Goal: Transaction & Acquisition: Purchase product/service

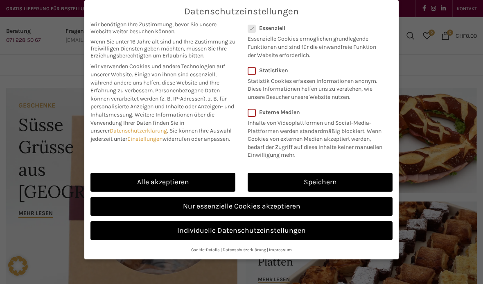
click at [208, 179] on link "Alle akzeptieren" at bounding box center [163, 181] width 145 height 19
checkbox input "true"
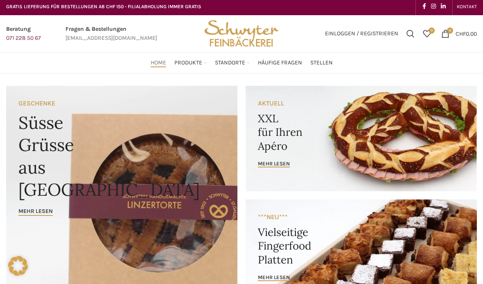
scroll to position [11, 0]
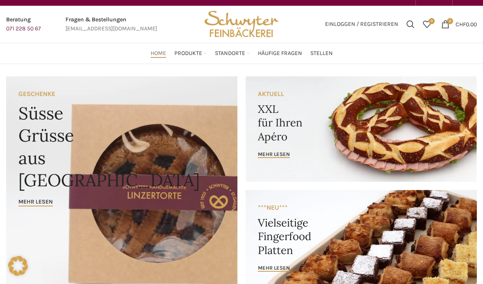
click at [286, 154] on span "mehr lesen" at bounding box center [274, 154] width 32 height 7
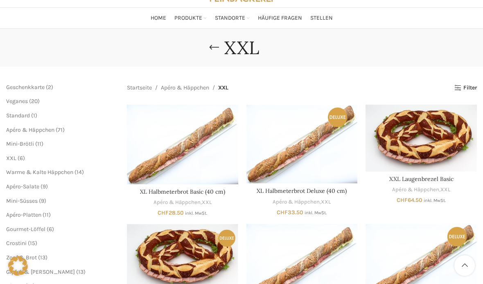
scroll to position [46, 0]
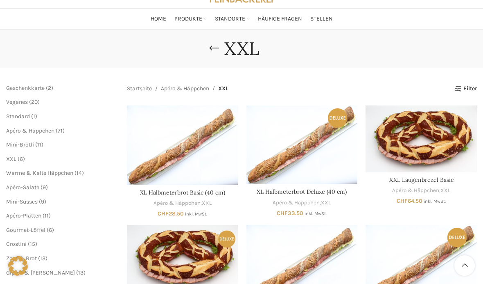
click at [27, 103] on span "Veganes" at bounding box center [17, 101] width 22 height 7
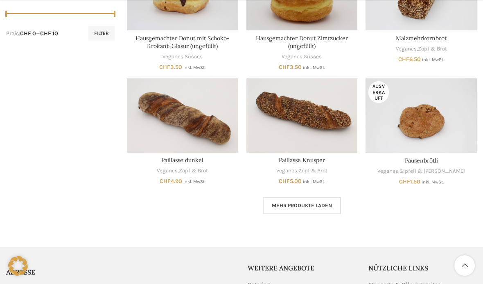
scroll to position [432, 0]
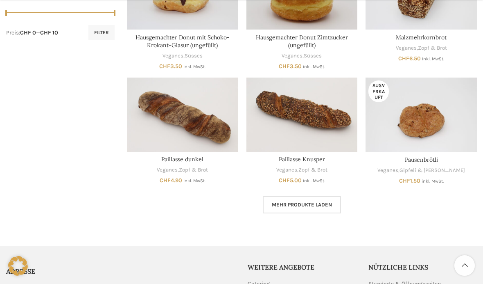
click at [305, 201] on span "Mehr Produkte laden" at bounding box center [302, 204] width 60 height 7
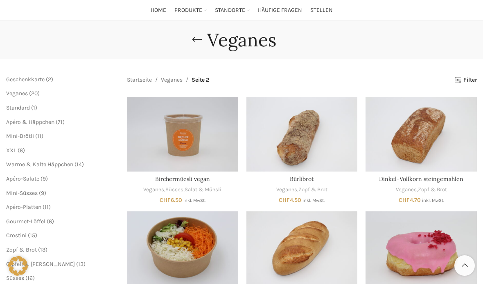
scroll to position [51, 0]
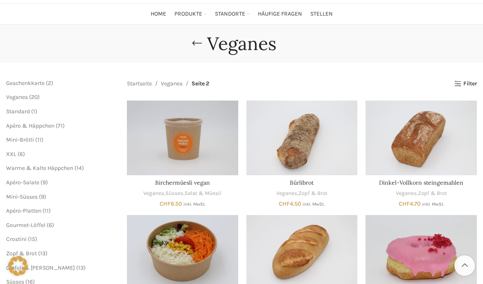
click at [52, 122] on span "Apéro & Häppchen" at bounding box center [30, 125] width 48 height 7
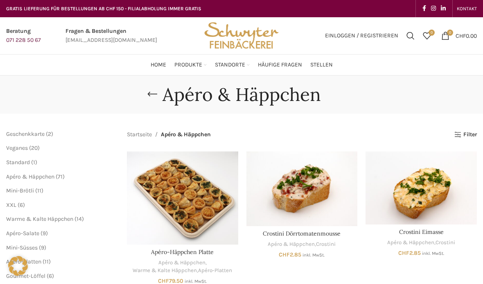
click at [34, 189] on span "Mini-Brötli" at bounding box center [20, 190] width 28 height 7
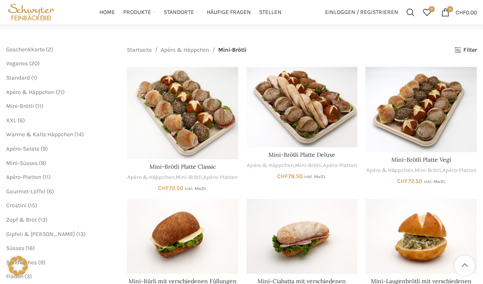
scroll to position [79, 0]
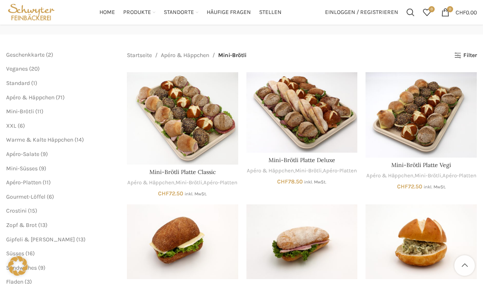
click at [35, 67] on span "20" at bounding box center [34, 68] width 7 height 7
click at [27, 65] on span "Veganes" at bounding box center [17, 68] width 22 height 7
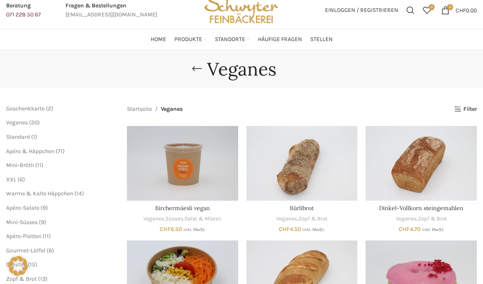
scroll to position [52, 0]
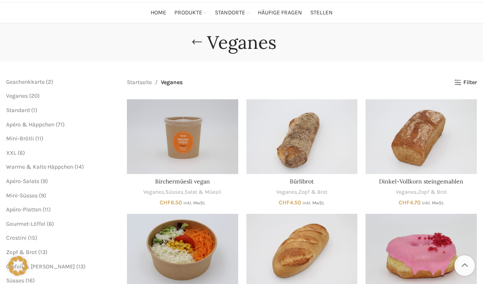
click at [33, 135] on span "Mini-Brötli" at bounding box center [20, 138] width 28 height 7
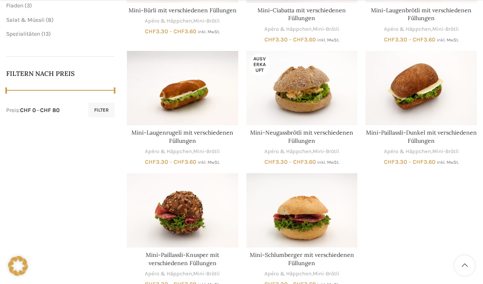
scroll to position [356, 0]
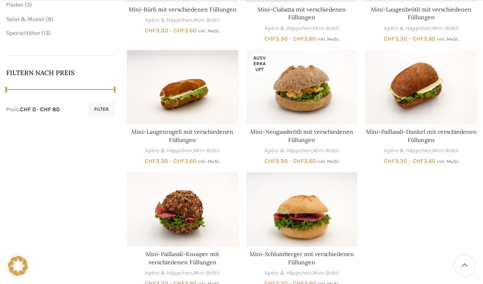
click at [222, 210] on img "Mini-Paillassli-Knusper mit verschiedenen Füllungen" at bounding box center [182, 209] width 111 height 74
click at [175, 172] on img "Mini-Paillassli-Knusper mit verschiedenen Füllungen" at bounding box center [182, 209] width 111 height 74
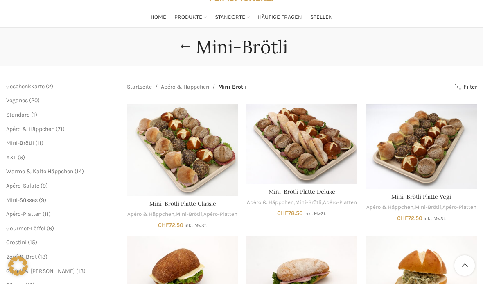
scroll to position [46, 0]
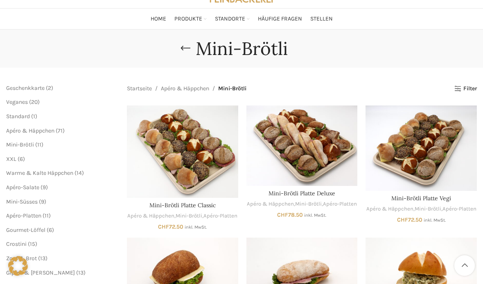
click at [47, 129] on span "Apéro & Häppchen" at bounding box center [30, 130] width 48 height 7
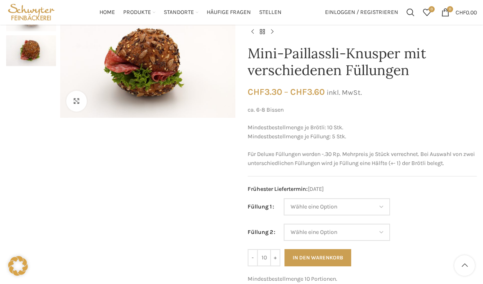
scroll to position [91, 0]
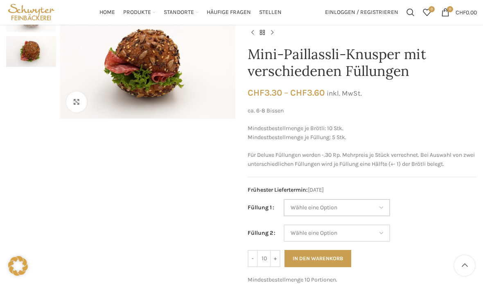
click at [370, 203] on select "[PERSON_NAME] eine Option Fleischkäse Trutenschinken Roastbeef (Deluxe) Rohschi…" at bounding box center [337, 207] width 107 height 17
click at [375, 203] on select "[PERSON_NAME] eine Option Fleischkäse Trutenschinken Roastbeef (Deluxe) Rohschi…" at bounding box center [337, 207] width 107 height 17
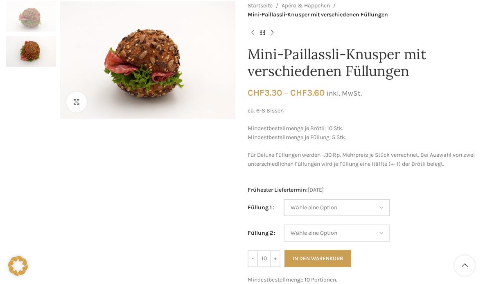
scroll to position [0, 0]
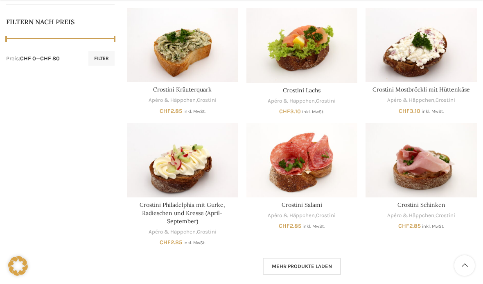
scroll to position [405, 0]
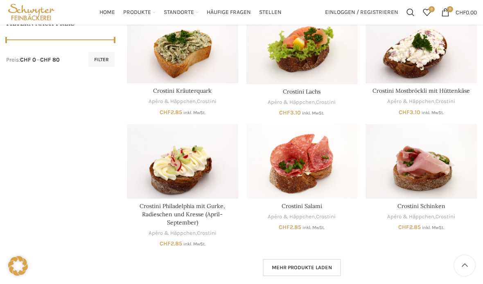
click at [299, 264] on span "Mehr Produkte laden" at bounding box center [302, 267] width 60 height 7
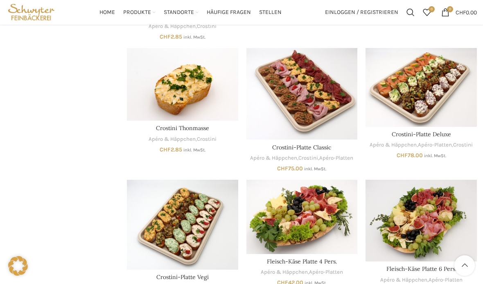
scroll to position [608, 0]
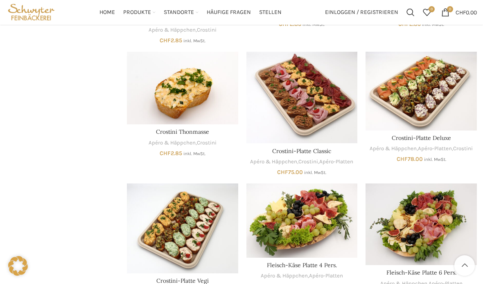
click at [328, 77] on img "Crostini-Platte Classic" at bounding box center [302, 98] width 111 height 92
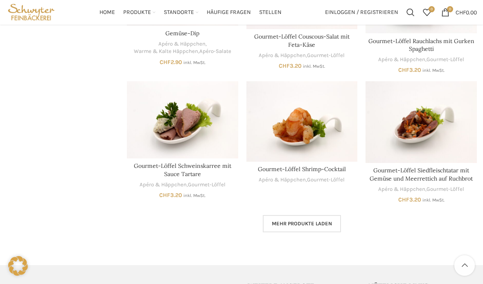
scroll to position [961, 0]
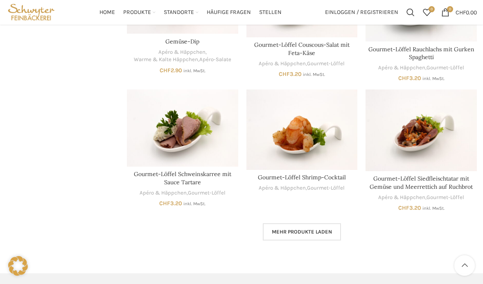
click at [319, 228] on span "Mehr Produkte laden" at bounding box center [302, 231] width 60 height 7
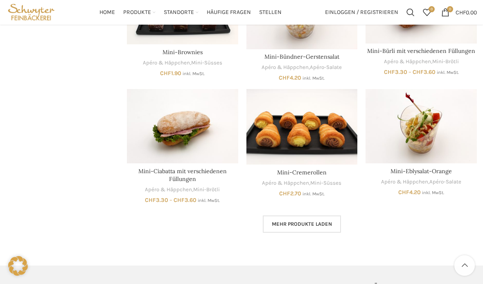
scroll to position [1458, 0]
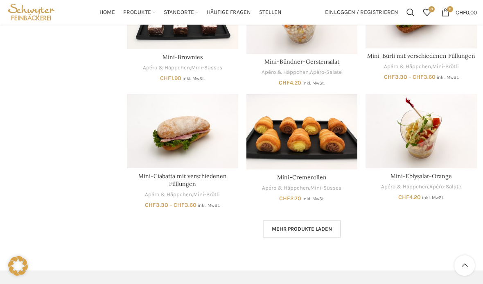
click at [316, 220] on link "Mehr Produkte laden" at bounding box center [302, 228] width 78 height 17
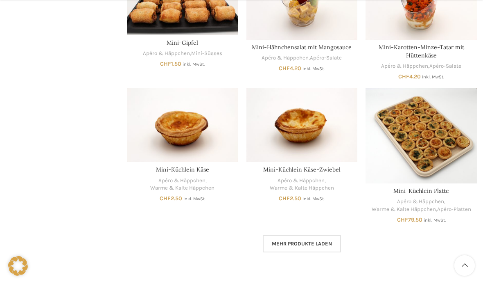
scroll to position [1972, 0]
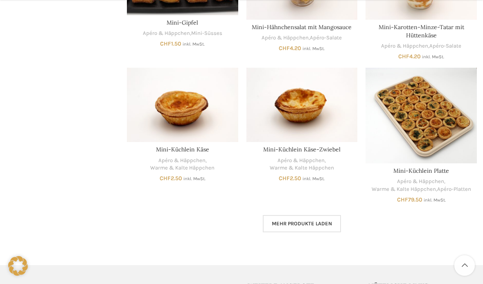
click at [315, 215] on link "Mehr Produkte laden" at bounding box center [302, 223] width 78 height 17
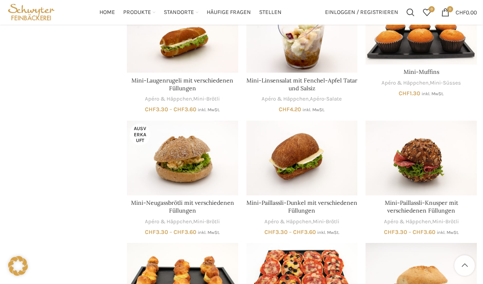
scroll to position [2305, 0]
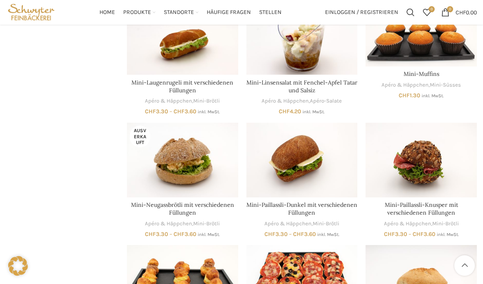
click at [314, 201] on link "Mini-Paillassli-Dunkel mit verschiedenen Füllungen" at bounding box center [302, 209] width 111 height 16
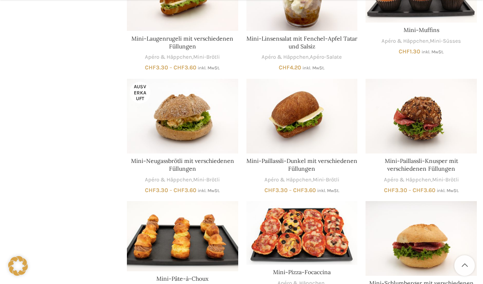
scroll to position [2387, 0]
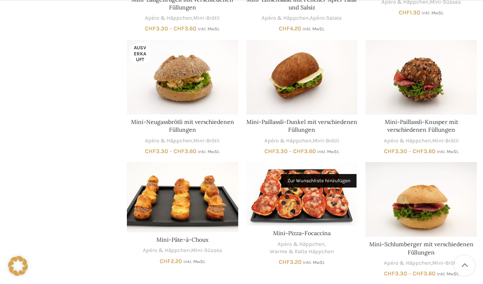
click at [310, 229] on link "Mini-Pizza-Focaccina" at bounding box center [302, 232] width 58 height 7
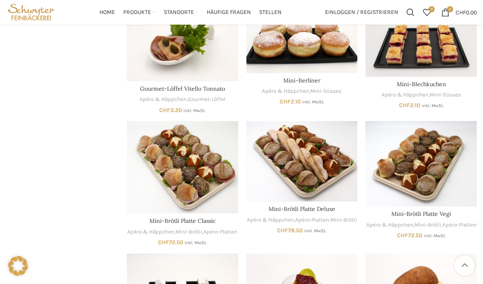
scroll to position [1170, 0]
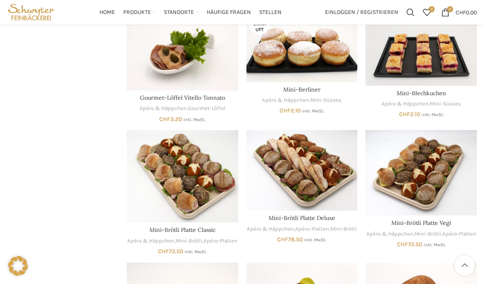
click at [205, 226] on link "Mini-Brötli Platte Classic" at bounding box center [183, 229] width 66 height 7
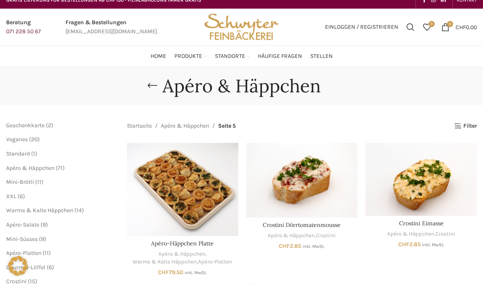
scroll to position [6, 0]
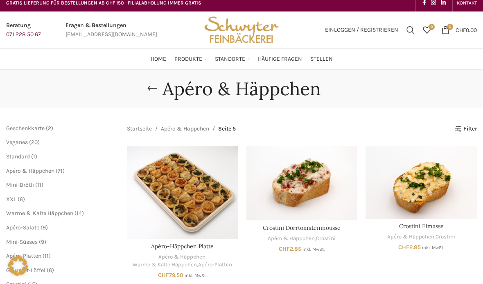
click at [21, 202] on ul "Mini-Brötli 11 11 Produkte XXL 6 6 Produkte Warme & Kalte Häppchen 14 14 Produk…" at bounding box center [60, 234] width 109 height 107
click at [14, 197] on span "XXL" at bounding box center [11, 198] width 10 height 7
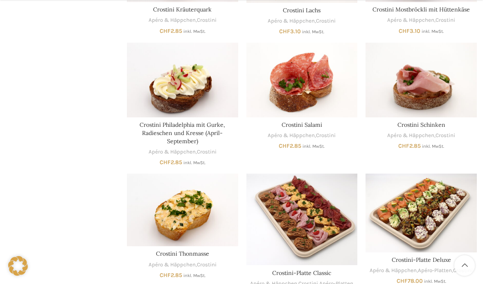
scroll to position [487, 0]
click at [199, 249] on link "Crostini Thonmasse" at bounding box center [182, 252] width 53 height 7
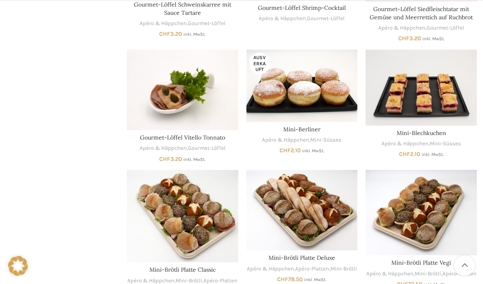
scroll to position [1131, 0]
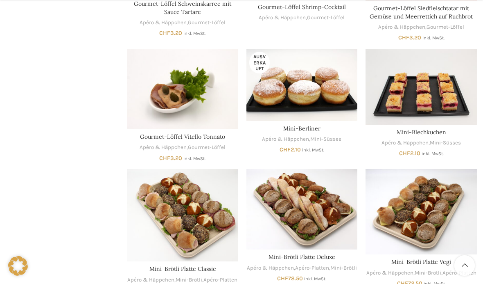
click at [427, 128] on link "Mini-Blechkuchen" at bounding box center [422, 131] width 50 height 7
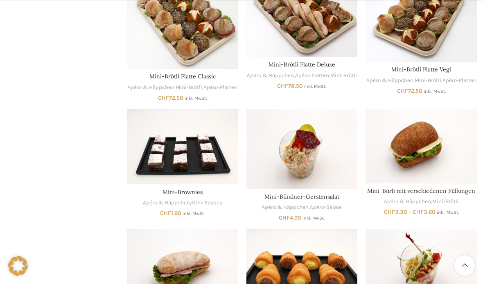
scroll to position [1328, 0]
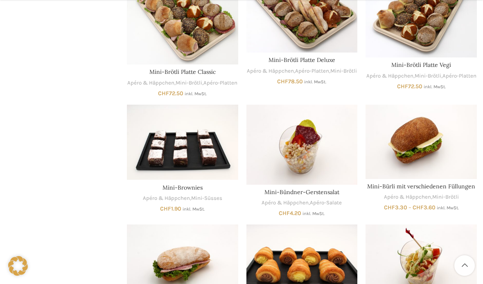
click at [194, 184] on link "Mini-Brownies" at bounding box center [183, 187] width 40 height 7
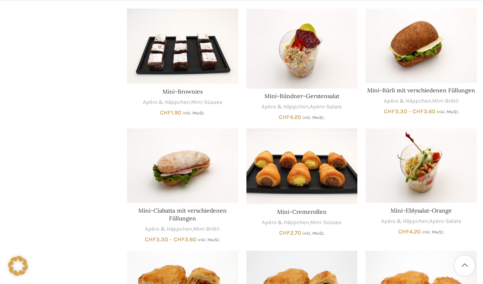
scroll to position [1425, 0]
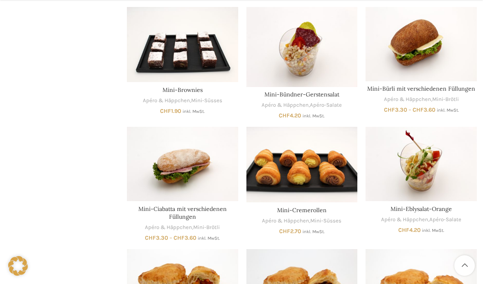
click at [446, 85] on link "Mini-Bürli mit verschiedenen Füllungen" at bounding box center [422, 88] width 108 height 7
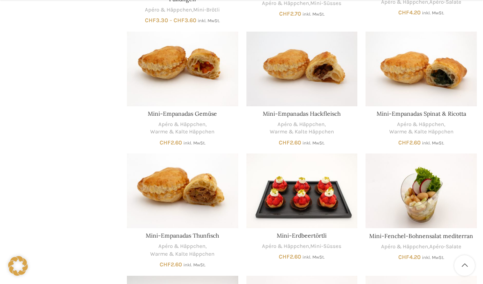
scroll to position [1645, 0]
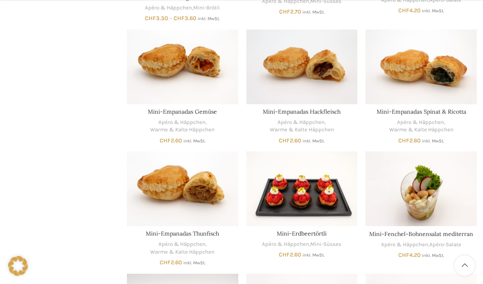
click at [318, 229] on link "Mini-Erdbeertörtli" at bounding box center [302, 232] width 50 height 7
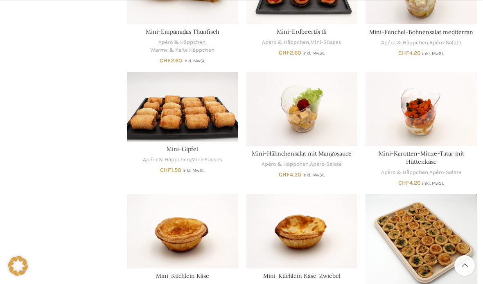
scroll to position [1849, 0]
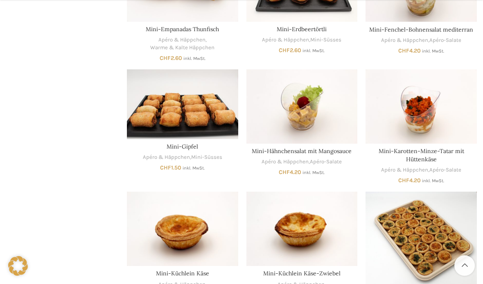
click at [193, 153] on link "Mini-Süsses" at bounding box center [206, 157] width 31 height 8
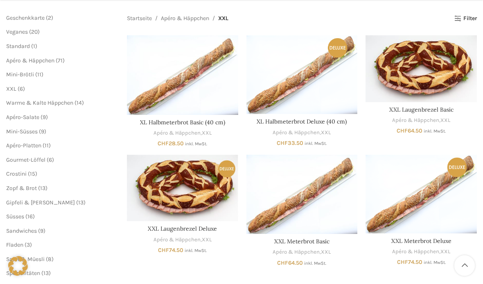
scroll to position [119, 0]
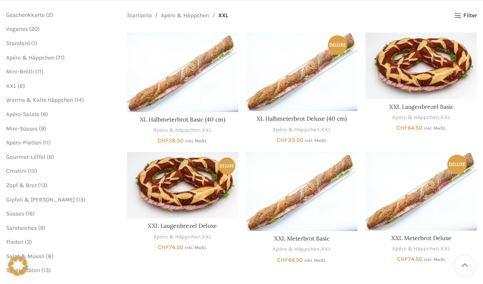
click at [442, 106] on link "XXL Laugenbrezel Basic" at bounding box center [422, 106] width 64 height 7
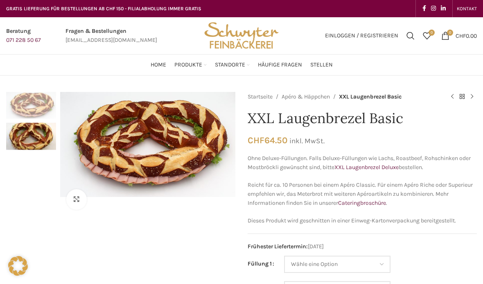
scroll to position [39, 0]
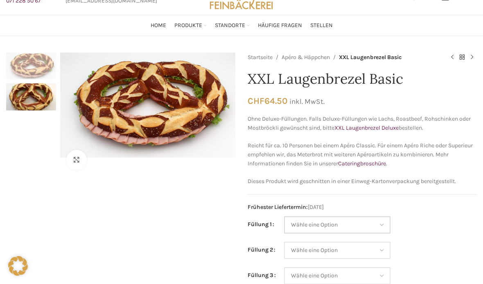
click at [363, 222] on select "Wähle eine Option Salami Schinken Fleischkäse Trutenschinken Appenzellerkäse Gr…" at bounding box center [337, 224] width 107 height 17
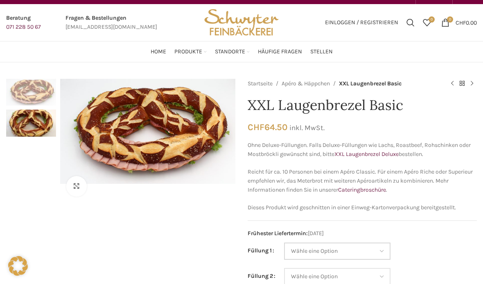
scroll to position [0, 0]
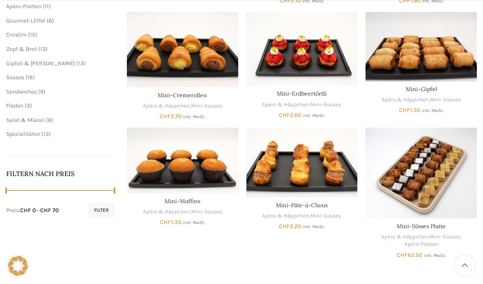
scroll to position [255, 0]
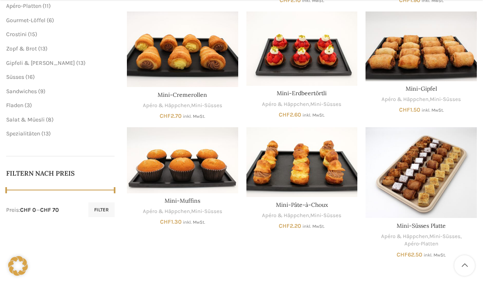
click at [427, 97] on link "Apéro & Häppchen" at bounding box center [405, 99] width 47 height 8
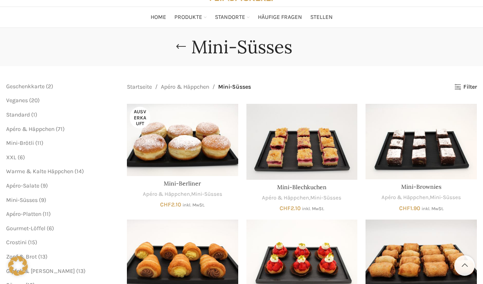
scroll to position [0, 0]
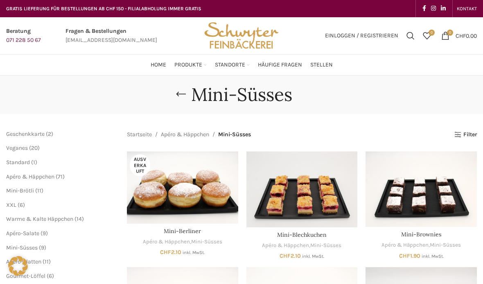
click at [16, 202] on span "XXL" at bounding box center [11, 204] width 10 height 7
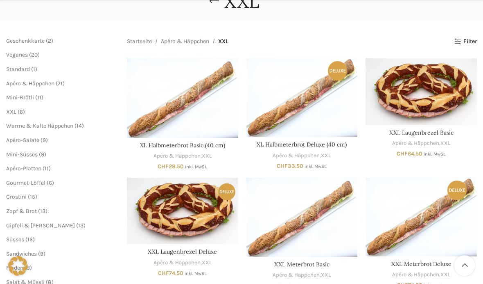
scroll to position [100, 0]
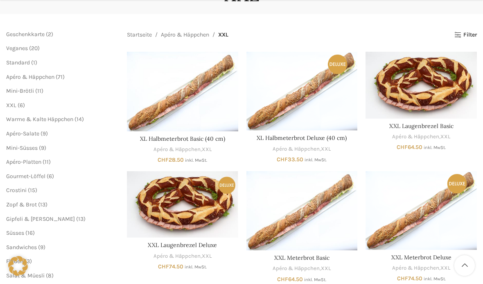
click at [24, 161] on span "Apéro-Platten" at bounding box center [23, 161] width 35 height 7
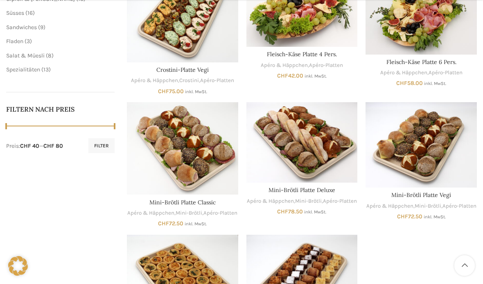
scroll to position [328, 0]
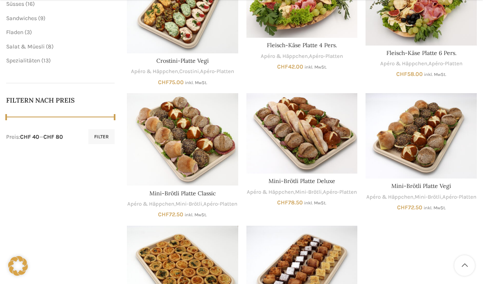
click at [209, 194] on link "Mini-Brötli Platte Classic" at bounding box center [183, 192] width 66 height 7
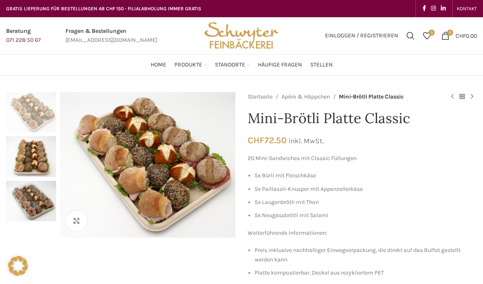
click at [289, 65] on span "Häufige Fragen" at bounding box center [280, 65] width 44 height 8
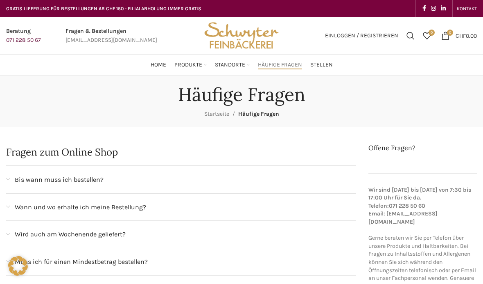
click at [159, 68] on span "Home" at bounding box center [159, 65] width 16 height 8
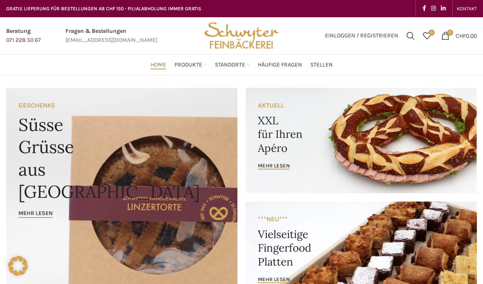
click at [265, 222] on link "Zur Apéro Broschüre PDF" at bounding box center [274, 229] width 70 height 14
click at [356, 35] on span "Einloggen / Registrieren" at bounding box center [361, 36] width 73 height 6
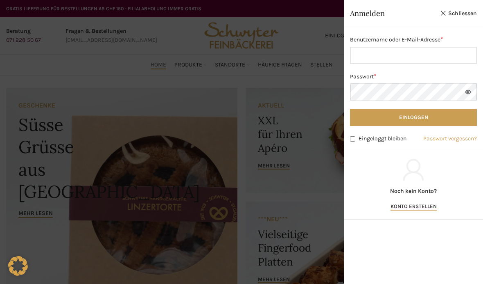
click at [418, 215] on div "Noch kein Konto? Konto erstellen" at bounding box center [413, 185] width 139 height 70
click at [416, 206] on link "Konto erstellen" at bounding box center [414, 206] width 46 height 7
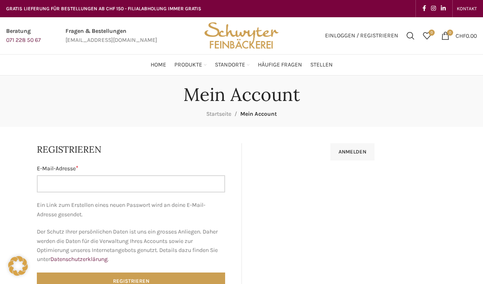
click at [75, 188] on input "E-Mail-Adresse * Erforderlich" at bounding box center [131, 183] width 188 height 17
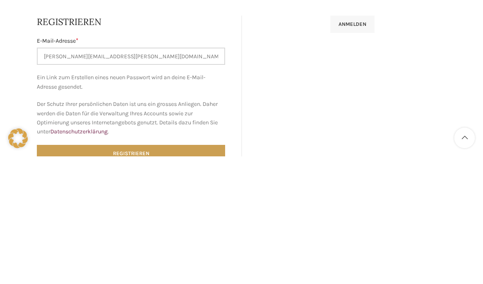
type input "sandra.willers@bluewin.ch"
click at [131, 272] on button "Registrieren" at bounding box center [131, 280] width 188 height 17
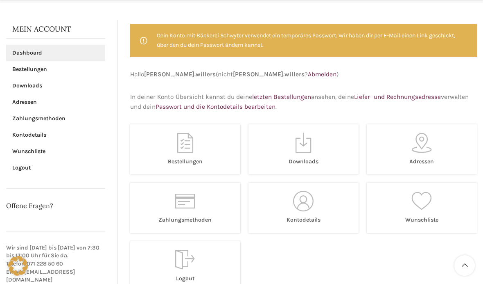
scroll to position [124, 0]
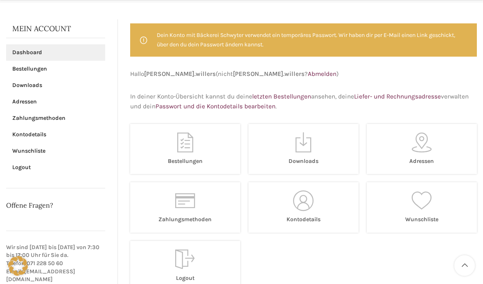
click at [167, 212] on link "Zahlungsmethoden" at bounding box center [185, 207] width 110 height 50
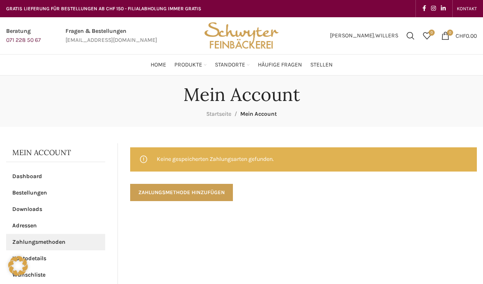
click at [145, 189] on link "Zahlungsmethode hinzufügen" at bounding box center [181, 192] width 103 height 17
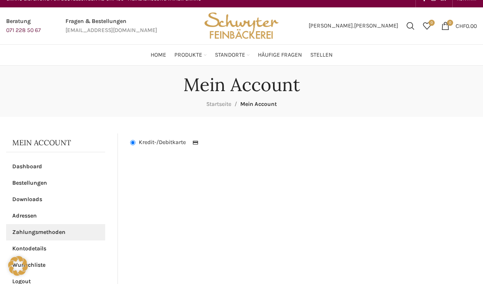
scroll to position [9, 0]
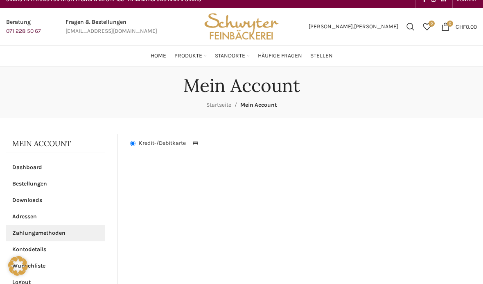
click at [42, 217] on link "Adressen" at bounding box center [55, 216] width 99 height 16
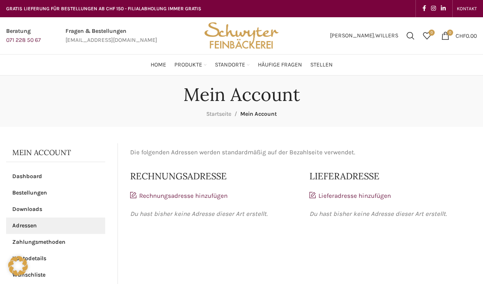
click at [35, 177] on link "Dashboard" at bounding box center [55, 176] width 99 height 16
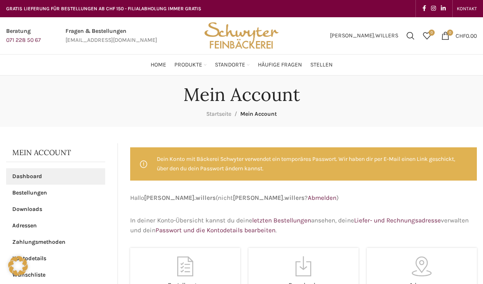
click at [163, 64] on span "Home" at bounding box center [159, 65] width 16 height 8
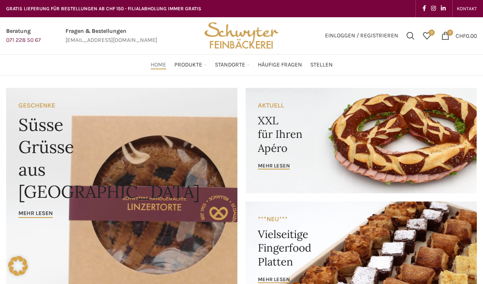
click at [45, 206] on link "Banner link" at bounding box center [121, 202] width 231 height 228
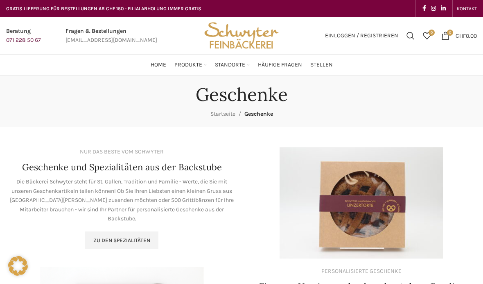
click at [118, 231] on link "Zu den Spezialitäten" at bounding box center [121, 239] width 73 height 17
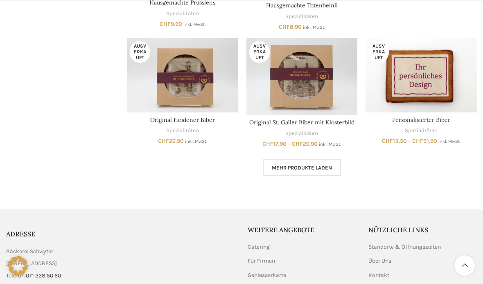
scroll to position [547, 0]
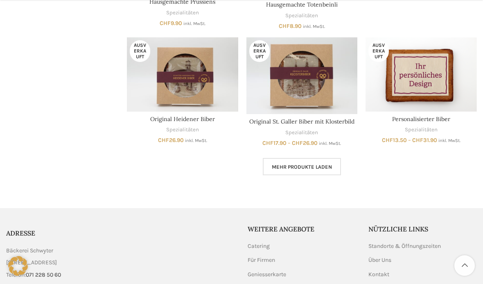
click at [301, 163] on span "Mehr Produkte laden" at bounding box center [302, 166] width 60 height 7
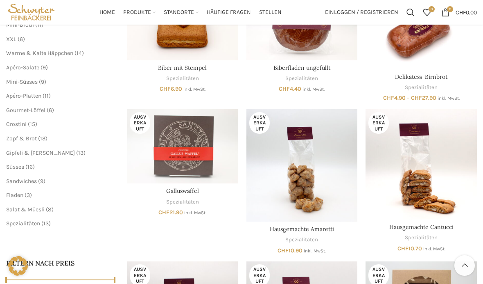
scroll to position [164, 0]
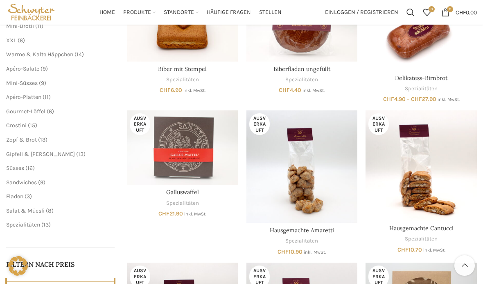
click at [22, 179] on span "Sandwiches" at bounding box center [21, 182] width 31 height 7
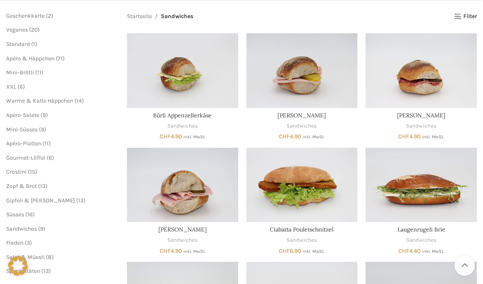
scroll to position [119, 0]
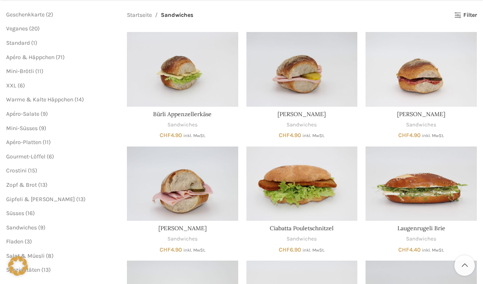
click at [36, 195] on span "Gipfeli & [PERSON_NAME]" at bounding box center [40, 198] width 69 height 7
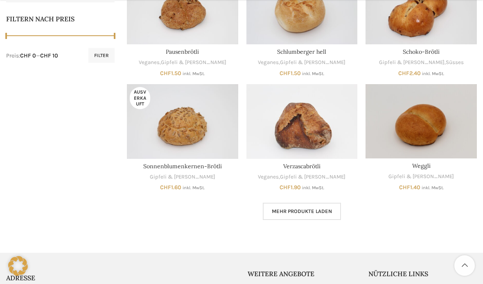
scroll to position [410, 0]
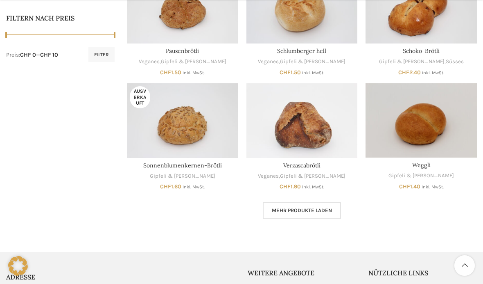
click at [290, 207] on span "Mehr Produkte laden" at bounding box center [302, 210] width 60 height 7
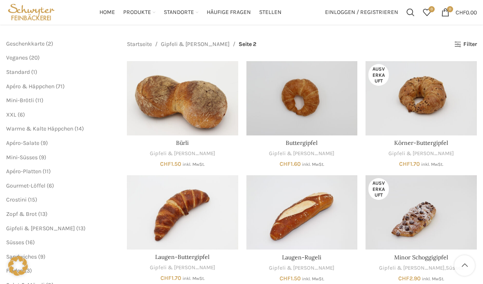
scroll to position [90, 0]
click at [29, 83] on span "Apéro & Häppchen" at bounding box center [30, 86] width 48 height 7
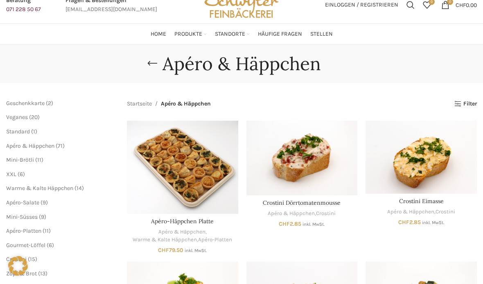
scroll to position [33, 0]
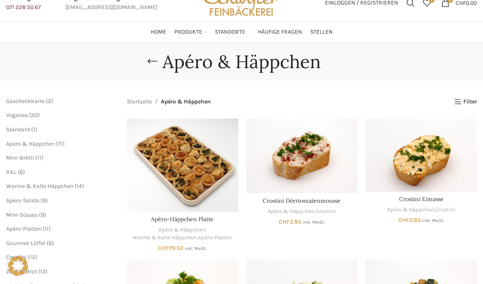
click at [52, 184] on span "Warme & Kalte Häppchen" at bounding box center [39, 185] width 67 height 7
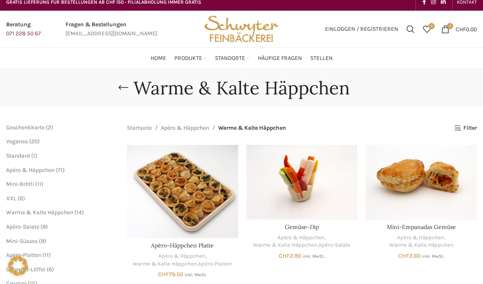
scroll to position [3, 0]
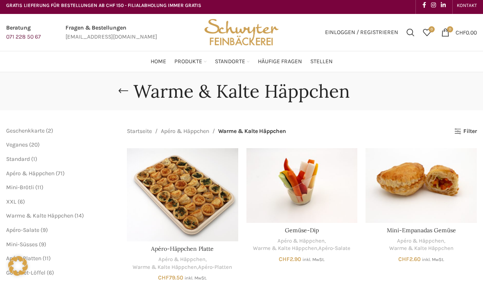
click at [40, 173] on span "Apéro & Häppchen" at bounding box center [30, 173] width 48 height 7
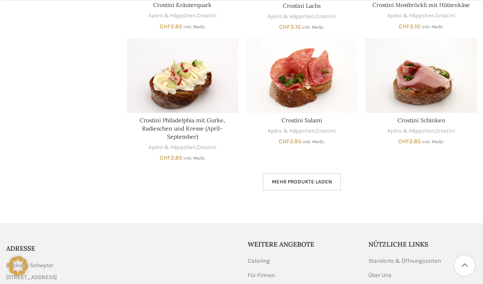
scroll to position [491, 0]
click at [325, 172] on link "Mehr Produkte laden" at bounding box center [302, 180] width 78 height 17
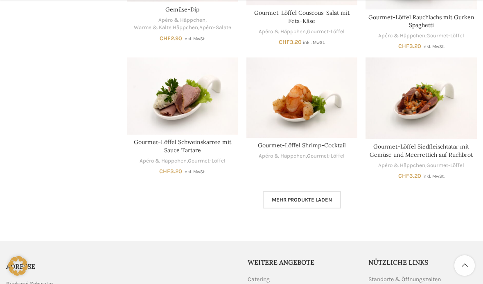
scroll to position [1021, 0]
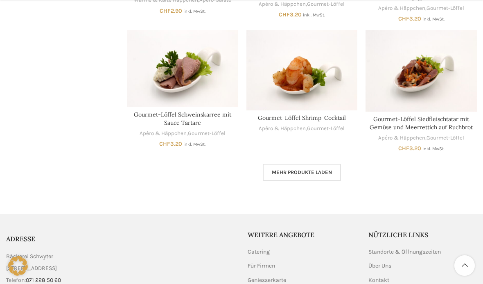
click at [319, 169] on span "Mehr Produkte laden" at bounding box center [302, 172] width 60 height 7
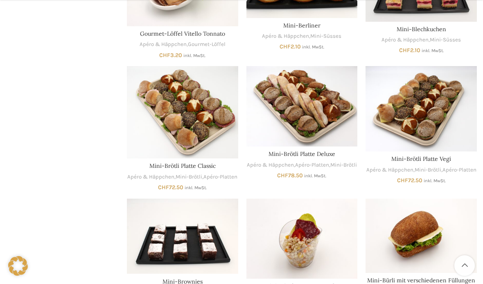
scroll to position [1243, 0]
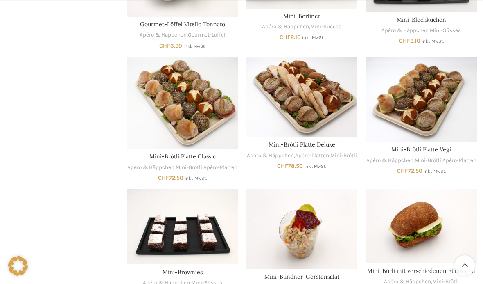
click at [204, 84] on img "Mini-Brötli Platte Classic" at bounding box center [182, 103] width 111 height 92
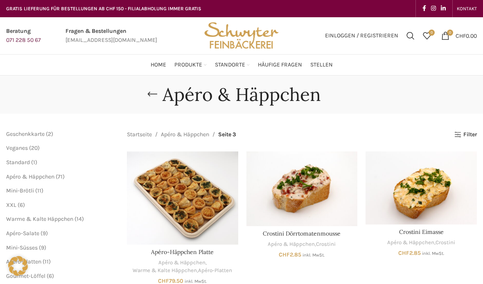
scroll to position [1273, 0]
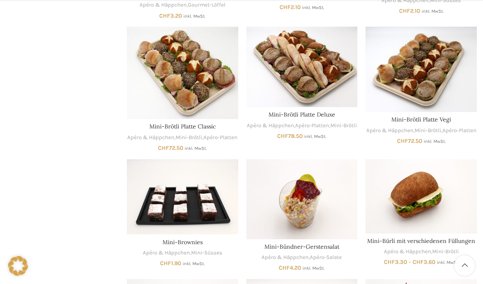
click at [414, 127] on link "Apéro & Häppchen" at bounding box center [390, 131] width 47 height 8
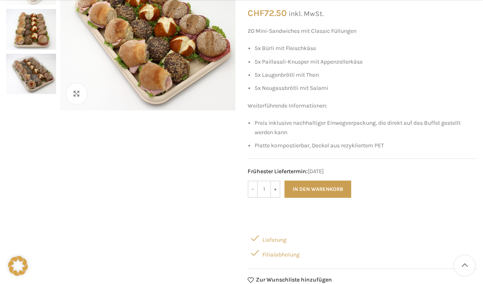
scroll to position [127, 0]
click at [329, 187] on button "In den Warenkorb" at bounding box center [318, 188] width 67 height 17
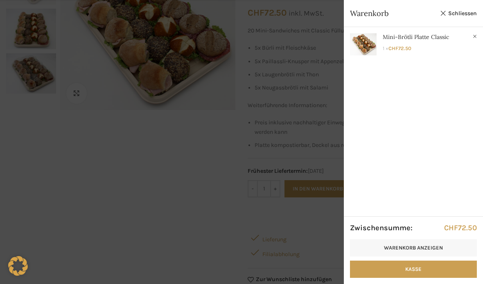
click at [458, 11] on link "Schliessen" at bounding box center [458, 13] width 37 height 10
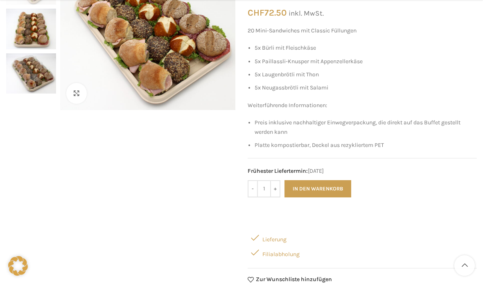
click at [323, 182] on button "In den Warenkorb" at bounding box center [318, 188] width 67 height 17
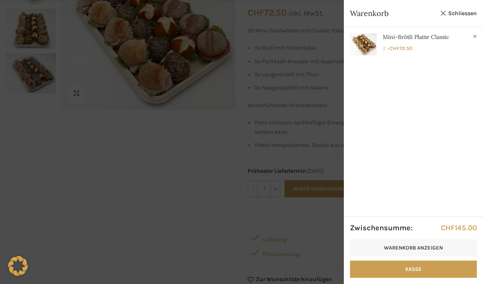
click at [466, 11] on link "Schliessen" at bounding box center [458, 13] width 37 height 10
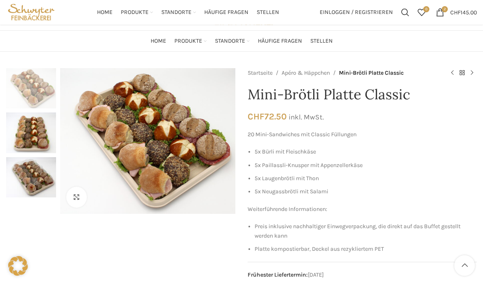
scroll to position [0, 0]
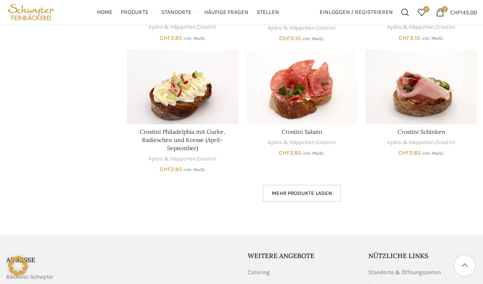
scroll to position [476, 0]
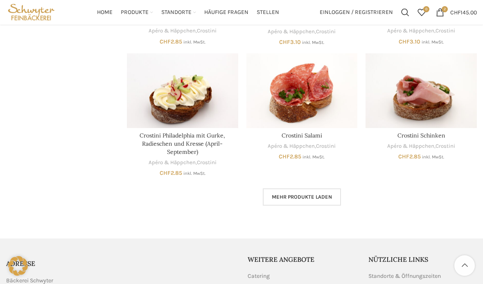
click at [322, 188] on link "Mehr Produkte laden" at bounding box center [302, 196] width 78 height 17
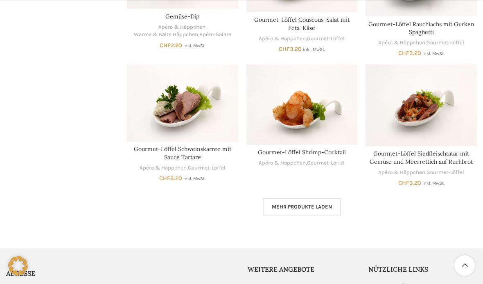
scroll to position [987, 0]
click at [320, 197] on link "Mehr Produkte laden" at bounding box center [302, 205] width 78 height 17
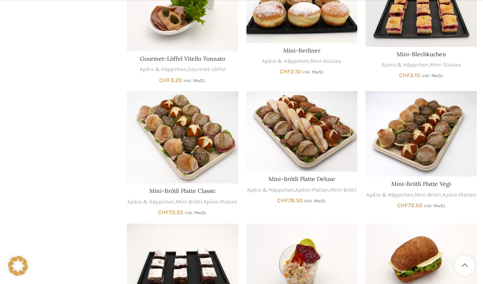
scroll to position [1230, 0]
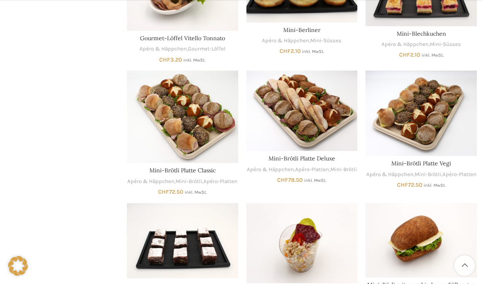
click at [425, 159] on link "Mini-Brötli Platte Vegi" at bounding box center [422, 162] width 60 height 7
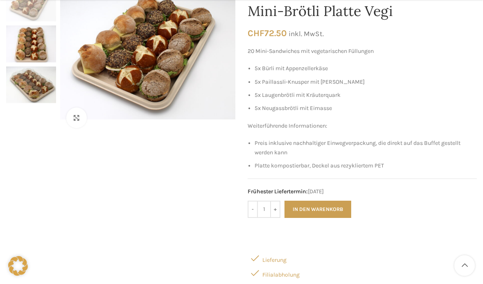
scroll to position [121, 0]
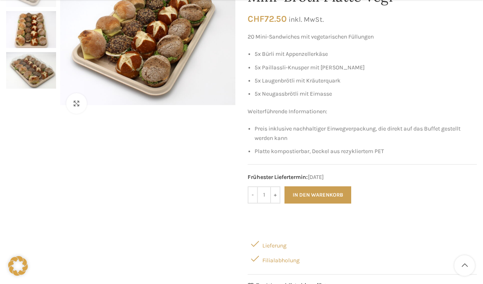
click at [337, 189] on button "In den Warenkorb" at bounding box center [318, 194] width 67 height 17
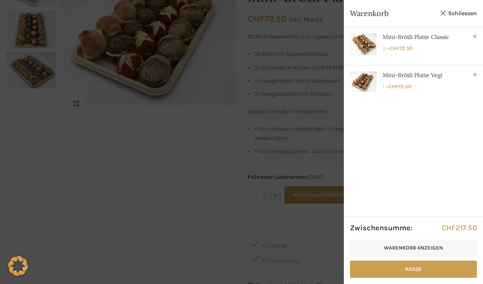
click at [465, 13] on link "Schliessen" at bounding box center [458, 13] width 37 height 10
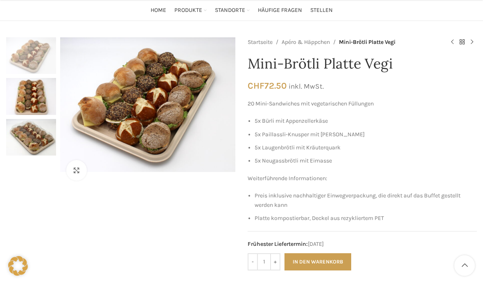
scroll to position [0, 0]
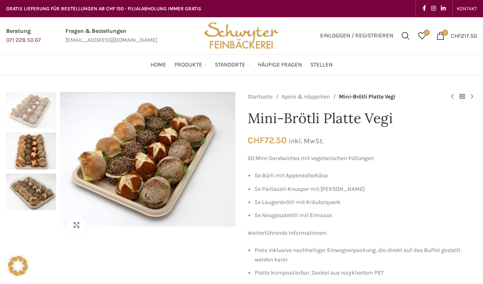
click at [161, 65] on span "Home" at bounding box center [159, 65] width 16 height 8
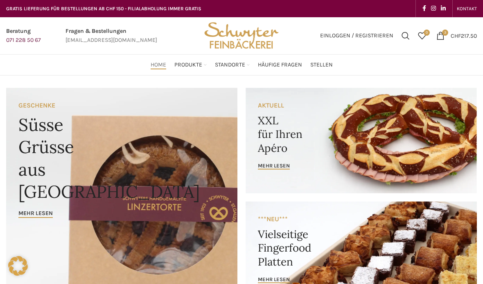
click at [195, 65] on span "Produkte" at bounding box center [189, 65] width 28 height 8
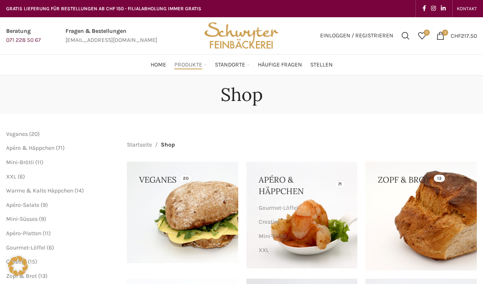
click at [187, 210] on link at bounding box center [182, 211] width 111 height 101
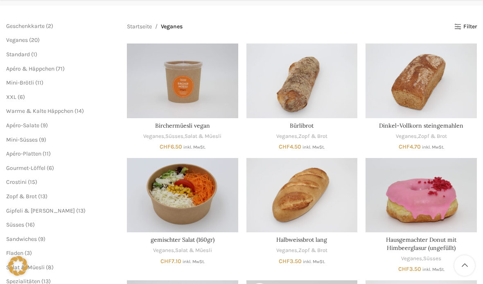
scroll to position [109, 0]
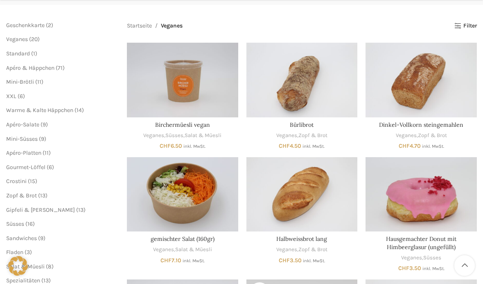
click at [201, 136] on link "Salat & Müesli" at bounding box center [203, 136] width 37 height 8
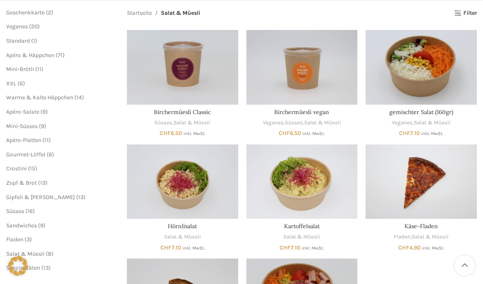
scroll to position [124, 0]
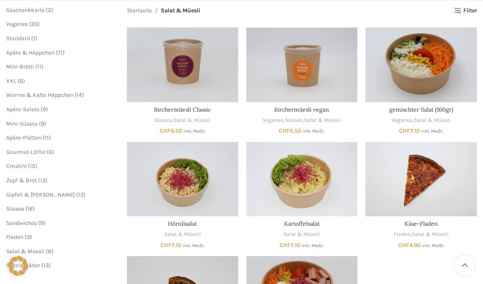
click at [323, 111] on link "Birchermüesli vegan" at bounding box center [302, 109] width 55 height 7
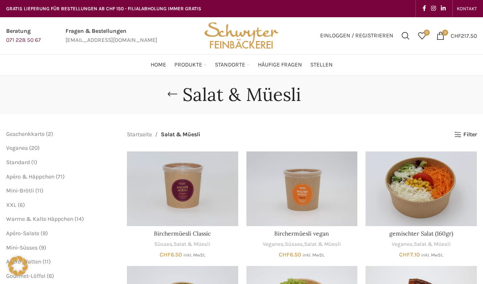
scroll to position [154, 0]
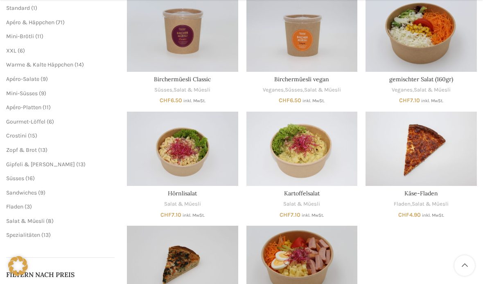
click at [26, 77] on span "Apéro-Salate" at bounding box center [22, 78] width 33 height 7
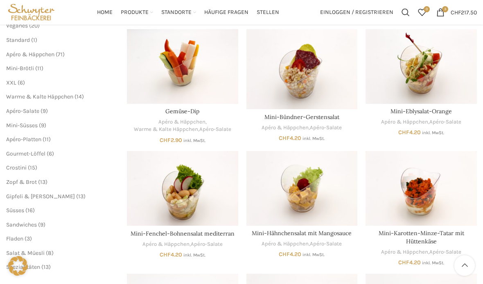
scroll to position [120, 0]
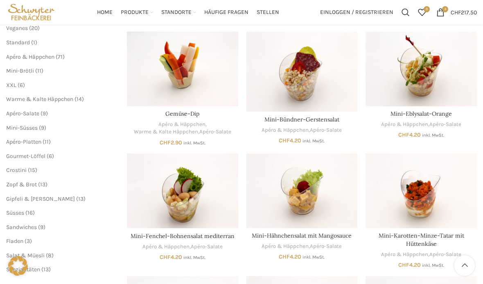
click at [197, 128] on link "Warme & Kalte Häppchen" at bounding box center [166, 132] width 64 height 8
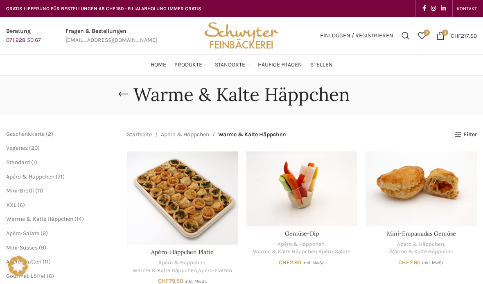
click at [311, 230] on link "Gemüse-Dip" at bounding box center [302, 232] width 34 height 7
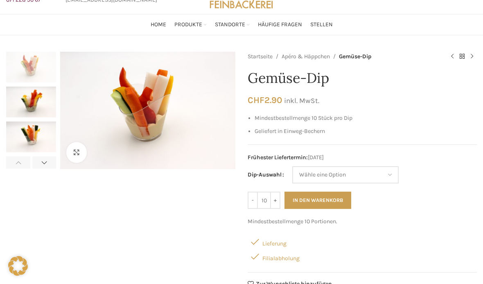
scroll to position [19, 0]
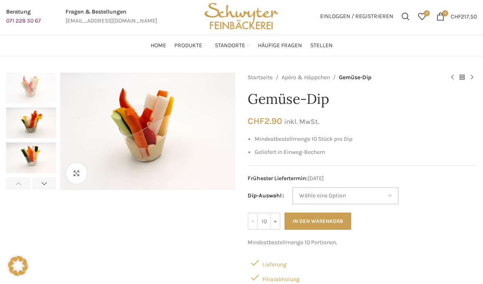
click at [386, 187] on select "Wähle eine Option Hummus Frischkäse-Cranberry Kräuterquark Cocktail" at bounding box center [346, 195] width 107 height 17
select select "Hummus"
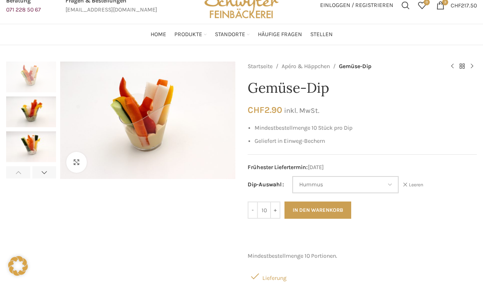
scroll to position [32, 0]
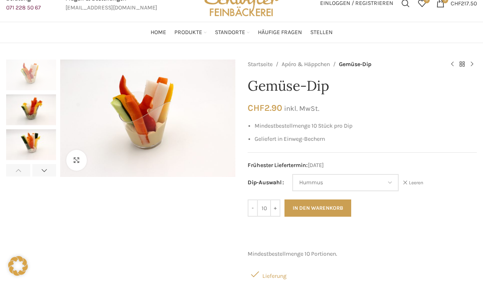
click at [332, 204] on button "In den Warenkorb" at bounding box center [318, 207] width 67 height 17
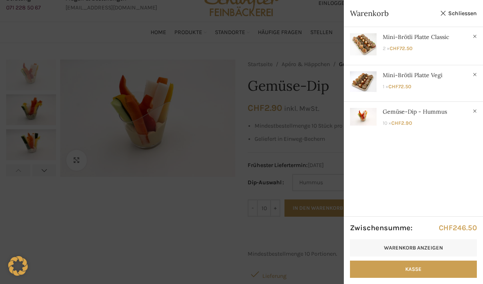
click at [464, 11] on link "Schliessen" at bounding box center [458, 13] width 37 height 10
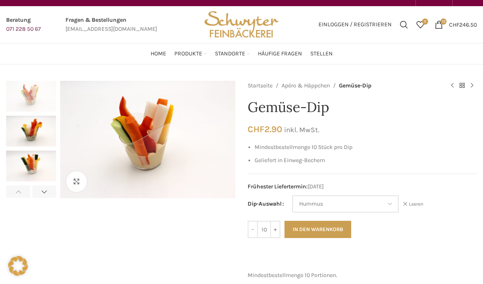
scroll to position [0, 0]
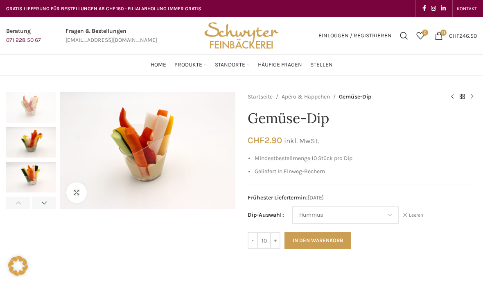
click at [162, 64] on span "Home" at bounding box center [159, 65] width 16 height 8
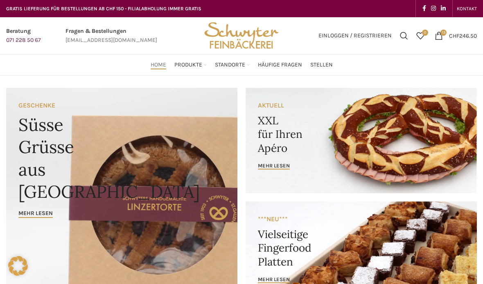
click at [438, 35] on span "13 items" at bounding box center [439, 36] width 8 height 8
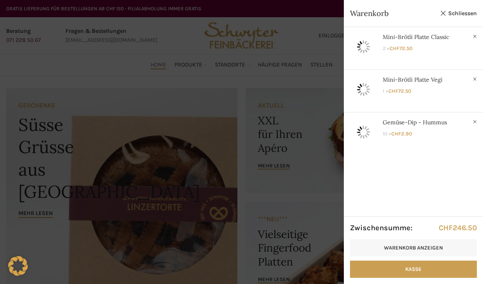
click at [462, 14] on link "Schliessen" at bounding box center [458, 13] width 37 height 10
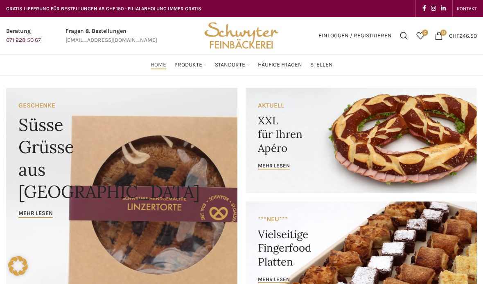
click at [272, 164] on span "mehr lesen" at bounding box center [274, 165] width 32 height 7
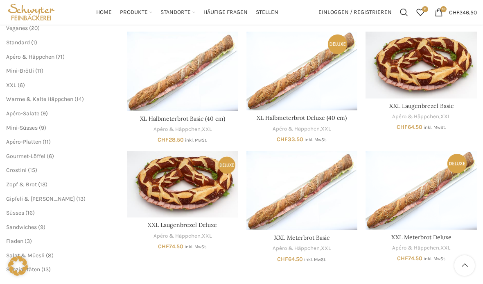
scroll to position [119, 0]
click at [24, 209] on span "Süsses" at bounding box center [15, 212] width 18 height 7
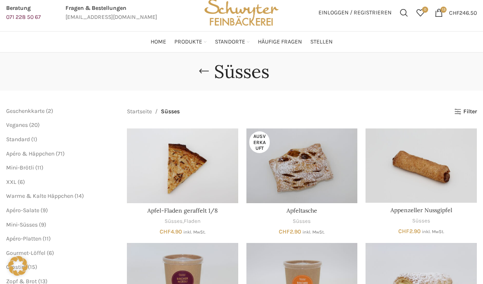
scroll to position [22, 0]
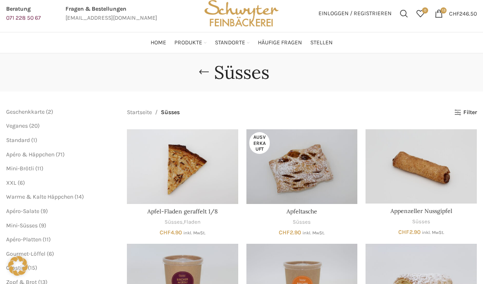
click at [34, 152] on span "Apéro & Häppchen" at bounding box center [30, 154] width 48 height 7
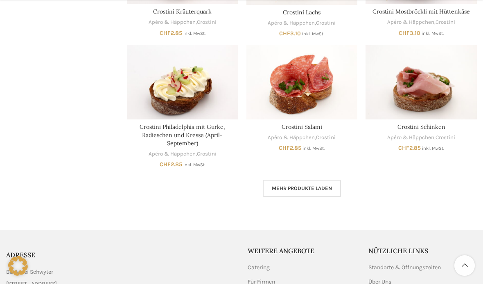
scroll to position [485, 0]
click at [313, 184] on span "Mehr Produkte laden" at bounding box center [302, 187] width 60 height 7
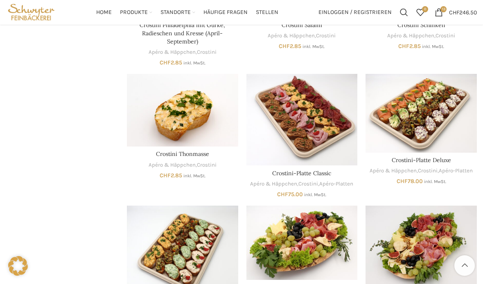
scroll to position [583, 0]
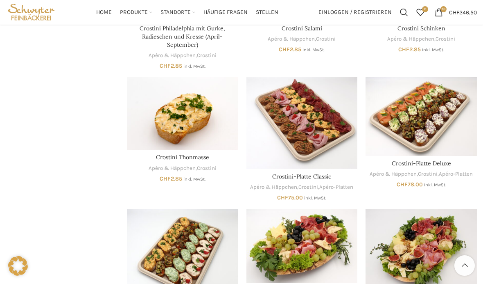
click at [198, 153] on link "Crostini Thonmasse" at bounding box center [182, 156] width 53 height 7
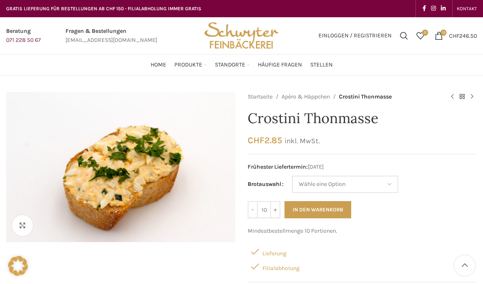
scroll to position [64, 0]
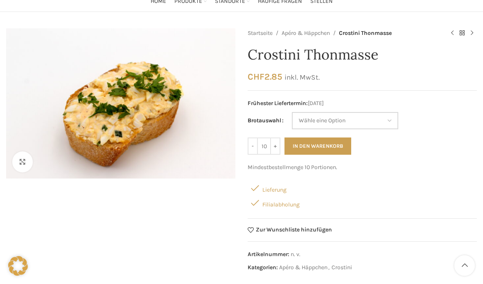
click at [381, 114] on select "Wähle eine Option Baguette Paillasse dunkel" at bounding box center [345, 120] width 107 height 17
select select "Paillasse dunkel"
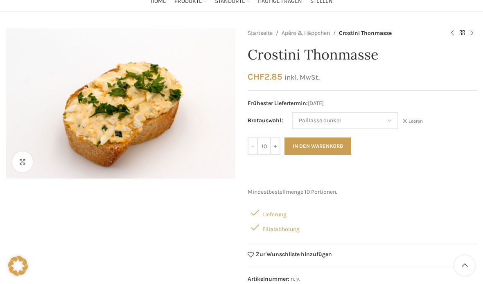
click at [328, 141] on button "In den Warenkorb" at bounding box center [318, 145] width 67 height 17
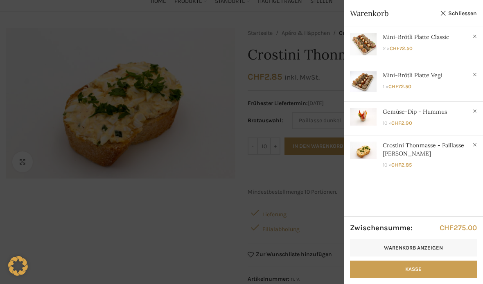
click at [455, 16] on link "Schliessen" at bounding box center [458, 13] width 37 height 10
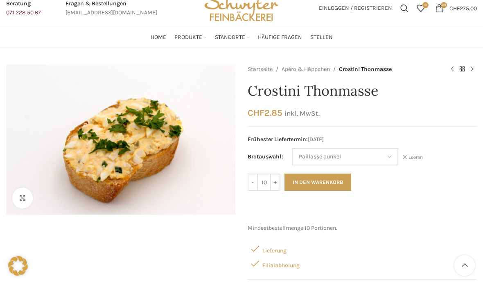
scroll to position [0, 0]
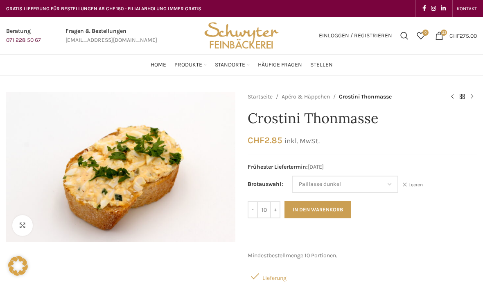
click at [447, 35] on link "23 items CHF 275.00" at bounding box center [456, 35] width 50 height 16
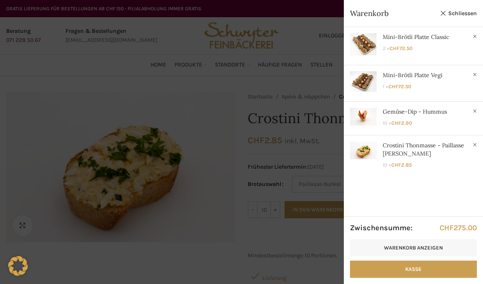
click at [428, 265] on link "Kasse" at bounding box center [413, 268] width 127 height 17
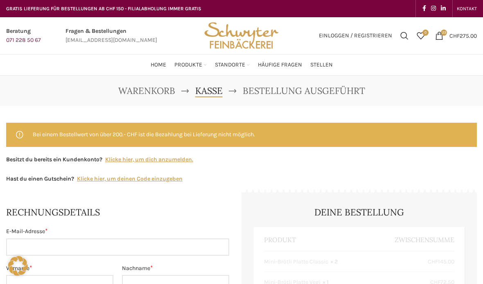
select select "SG"
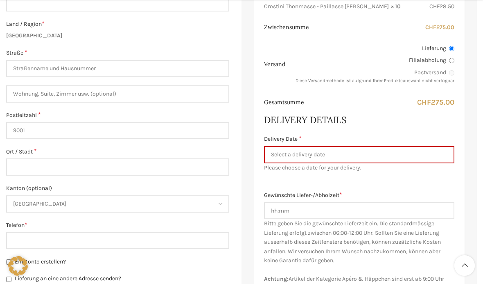
scroll to position [318, 0]
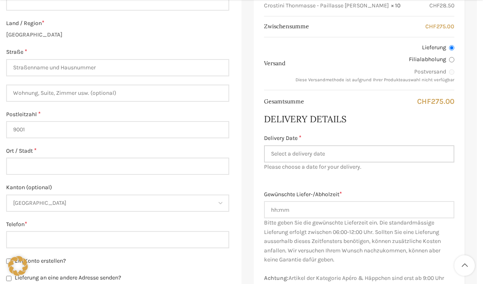
click at [370, 150] on input "Delivery Date *" at bounding box center [359, 153] width 191 height 17
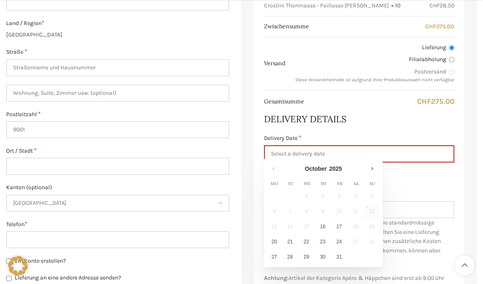
click at [339, 224] on link "17" at bounding box center [339, 226] width 15 height 14
type input "[DATE]"
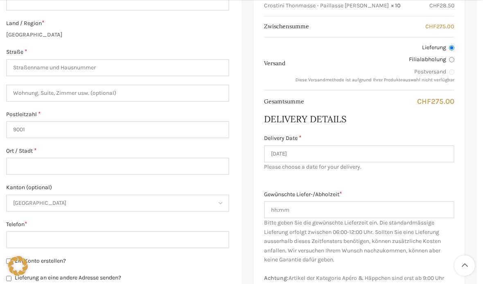
click at [440, 60] on label "Filialabholung" at bounding box center [375, 59] width 160 height 8
click at [449, 60] on input "Filialabholung" at bounding box center [451, 59] width 5 height 5
radio input "true"
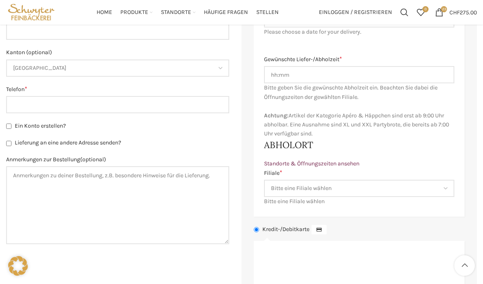
scroll to position [451, 0]
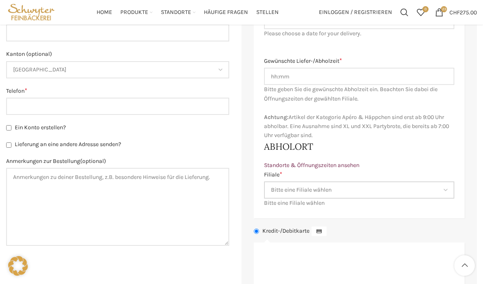
click at [404, 183] on select "Bitte eine Filiale wählen Backstube Schuppis [GEOGRAPHIC_DATA] [GEOGRAPHIC_DATA…" at bounding box center [359, 189] width 191 height 17
select select "11675"
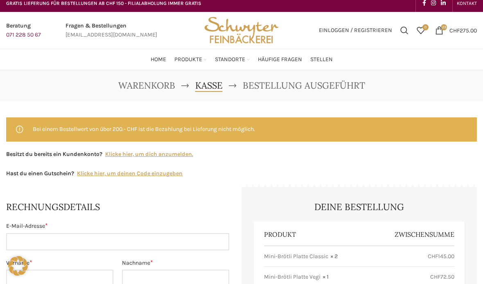
scroll to position [6, 0]
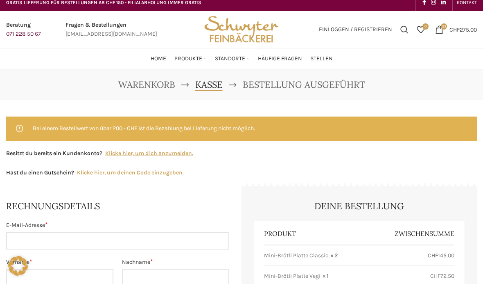
click at [187, 155] on link "Klicke hier, um dich anzumelden." at bounding box center [149, 153] width 88 height 9
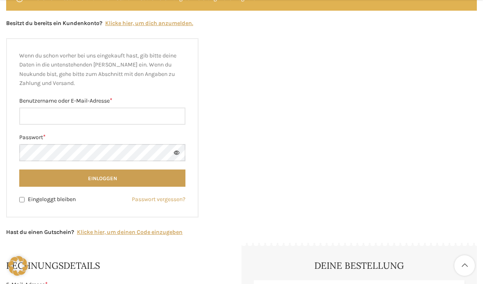
scroll to position [153, 0]
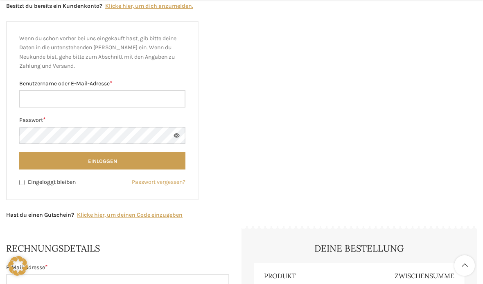
click at [42, 95] on input "Benutzername oder E-Mail-Adresse * Erforderlich" at bounding box center [102, 98] width 166 height 17
type input "[PERSON_NAME][EMAIL_ADDRESS][PERSON_NAME][DOMAIN_NAME]"
click at [102, 159] on button "Einloggen" at bounding box center [102, 160] width 166 height 17
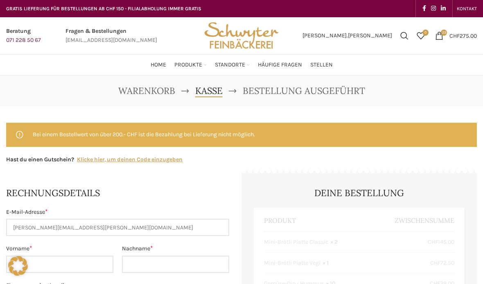
select select "SG"
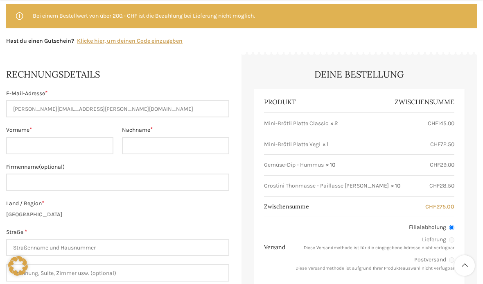
scroll to position [119, 0]
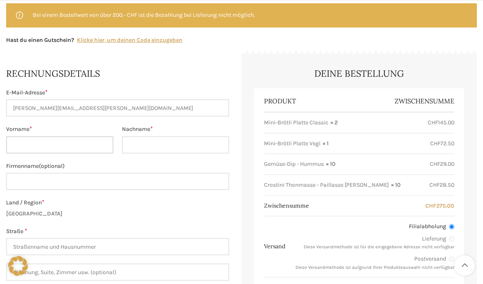
click at [36, 145] on input "Vorname *" at bounding box center [59, 144] width 107 height 17
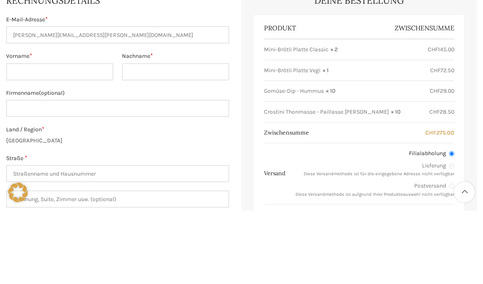
scroll to position [193, 0]
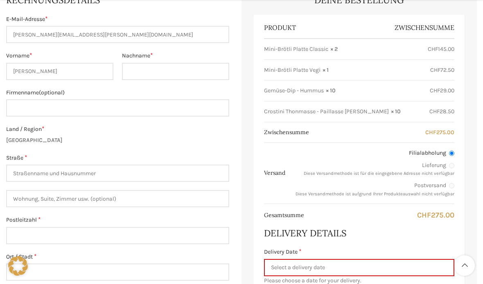
type input "[PERSON_NAME]"
click at [186, 68] on input "Nachname *" at bounding box center [175, 71] width 107 height 17
type input "[PERSON_NAME]"
click at [147, 170] on input "Straße *" at bounding box center [117, 172] width 223 height 17
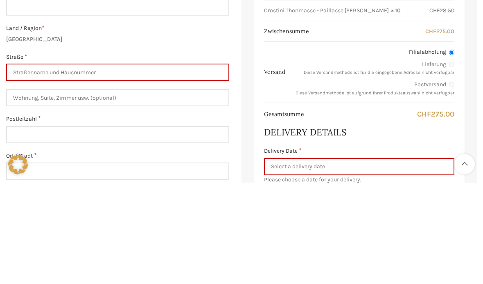
scroll to position [294, 0]
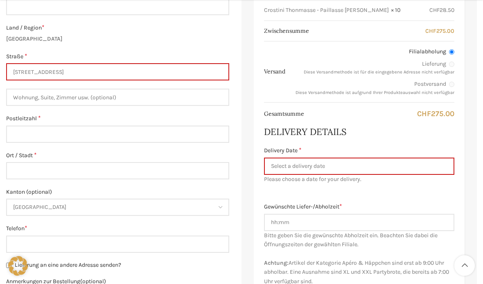
type input "[STREET_ADDRESS]"
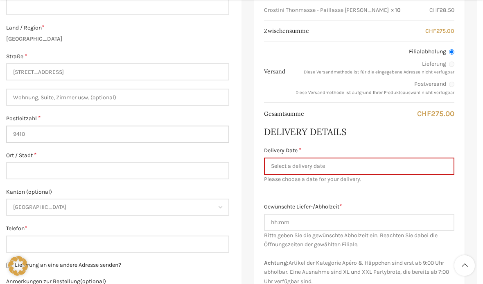
type input "9410"
type input "[DEMOGRAPHIC_DATA]"
click at [217, 204] on span "Kanton" at bounding box center [220, 206] width 17 height 17
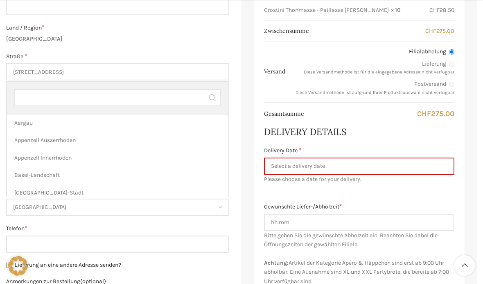
scroll to position [0, 0]
select select "AR"
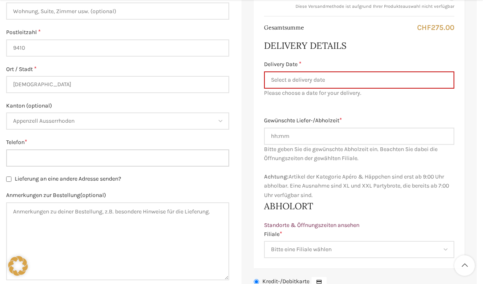
click at [162, 154] on input "Telefon *" at bounding box center [117, 157] width 223 height 17
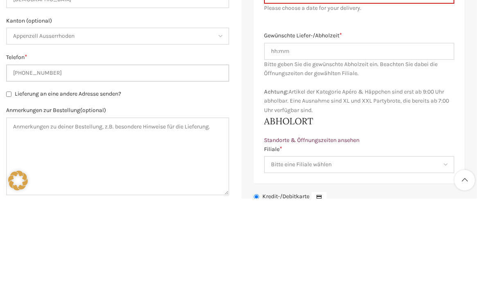
type input "[PHONE_NUMBER]"
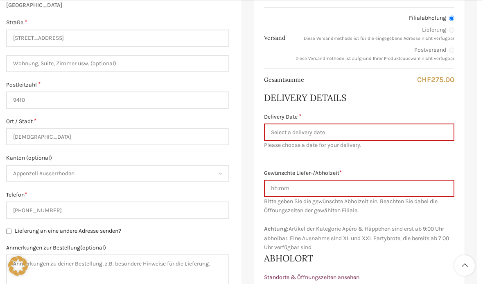
scroll to position [363, 0]
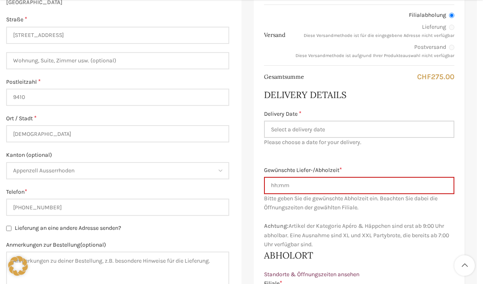
click at [369, 129] on input "Delivery Date *" at bounding box center [359, 128] width 191 height 17
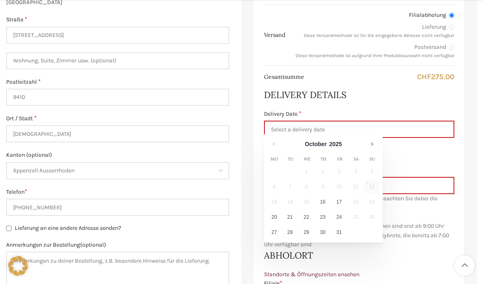
click at [339, 202] on link "17" at bounding box center [339, 202] width 15 height 14
type input "[DATE]"
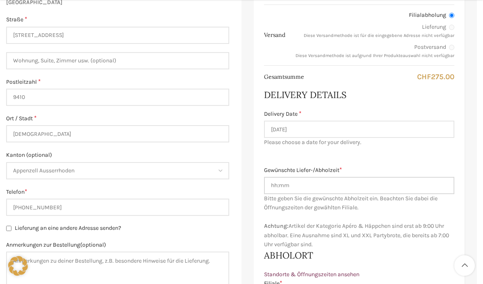
click at [373, 186] on input "Gewünschte Liefer-/Abholzeit *" at bounding box center [359, 185] width 191 height 17
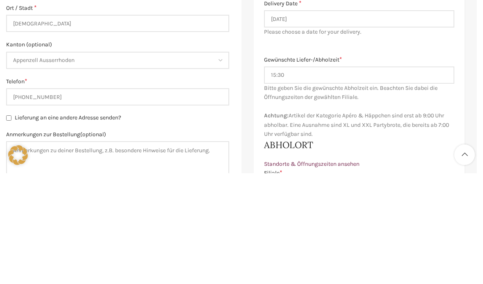
scroll to position [473, 0]
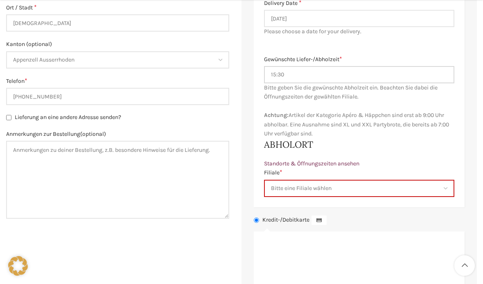
type input "15:30"
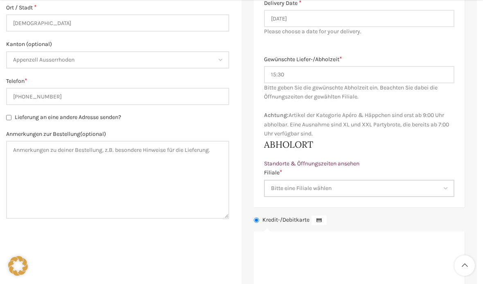
click at [395, 182] on select "Bitte eine Filiale wählen Backstube Schuppis [GEOGRAPHIC_DATA] [GEOGRAPHIC_DATA…" at bounding box center [359, 187] width 191 height 17
select select "11675"
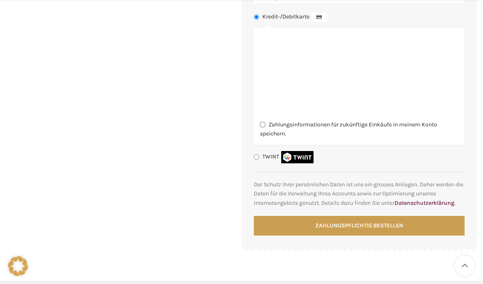
scroll to position [721, 0]
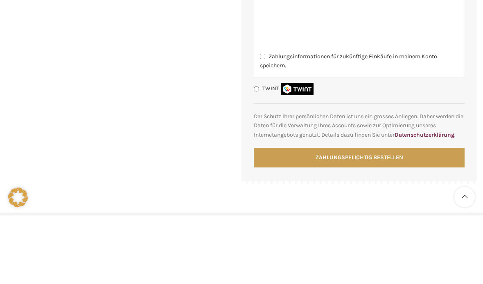
click at [267, 153] on label "TWINT" at bounding box center [289, 156] width 53 height 7
click at [259, 154] on input "TWINT" at bounding box center [256, 156] width 5 height 5
radio input "true"
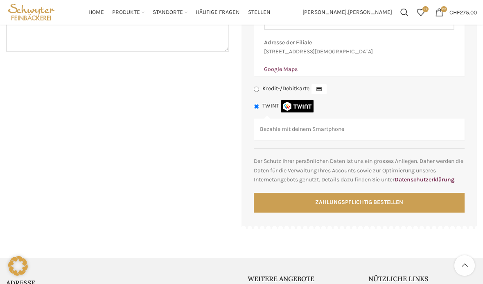
scroll to position [635, 0]
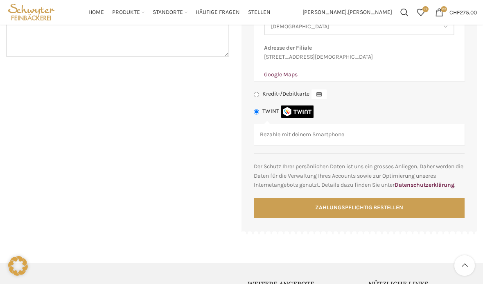
click at [345, 211] on button "Zahlungspflichtig bestellen" at bounding box center [359, 208] width 211 height 20
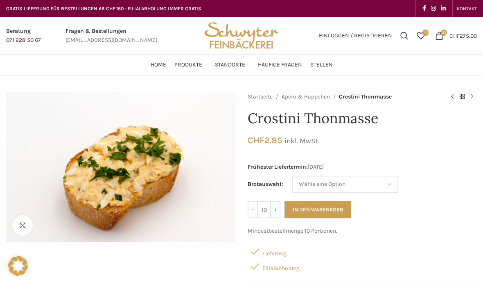
click at [440, 36] on span "23 items" at bounding box center [440, 36] width 8 height 8
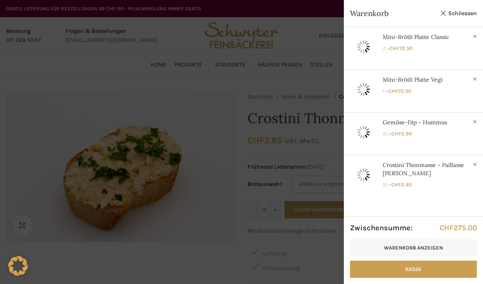
click at [421, 244] on link "Warenkorb anzeigen" at bounding box center [413, 247] width 127 height 17
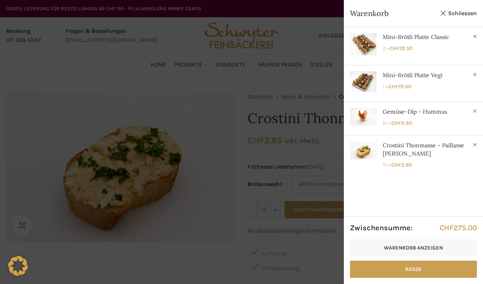
click at [427, 271] on link "Kasse" at bounding box center [413, 268] width 127 height 17
click at [418, 241] on link "Warenkorb anzeigen" at bounding box center [413, 247] width 127 height 17
click at [429, 268] on link "Kasse" at bounding box center [413, 268] width 127 height 17
click at [421, 268] on link "Kasse" at bounding box center [413, 268] width 127 height 17
click at [448, 18] on link "Schliessen" at bounding box center [458, 13] width 37 height 10
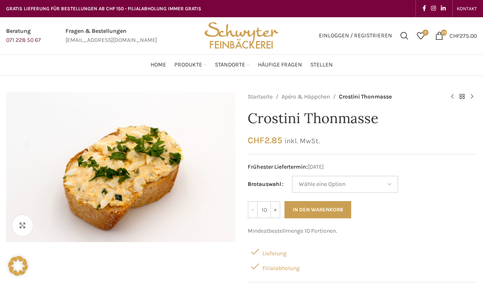
click at [162, 67] on span "Home" at bounding box center [159, 65] width 16 height 8
click at [442, 32] on span "23 items" at bounding box center [444, 32] width 6 height 6
